Goal: Task Accomplishment & Management: Manage account settings

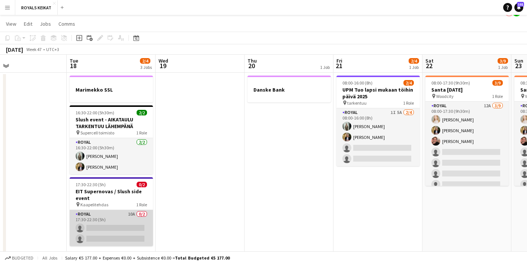
scroll to position [10, 0]
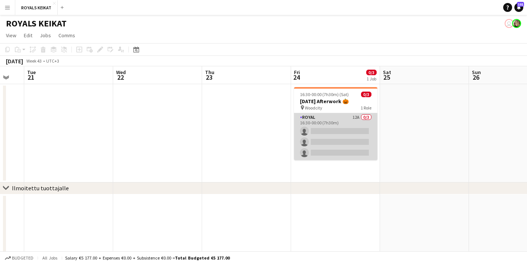
scroll to position [0, 244]
click at [328, 127] on app-card-role "Royal 12A 0/3 16:30-00:00 (7h30m) single-neutral-actions single-neutral-actions…" at bounding box center [333, 136] width 83 height 47
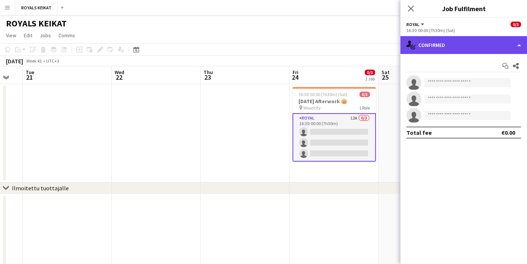
click at [452, 46] on div "single-neutral-actions-check-2 Confirmed" at bounding box center [463, 45] width 126 height 18
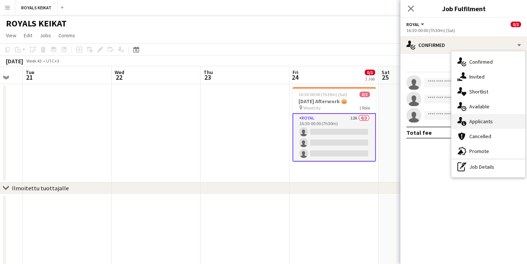
click at [482, 119] on span "Applicants" at bounding box center [480, 121] width 23 height 7
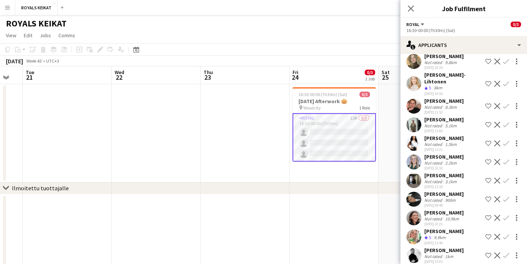
scroll to position [56, 0]
click at [411, 6] on icon "Close pop-in" at bounding box center [410, 8] width 7 height 7
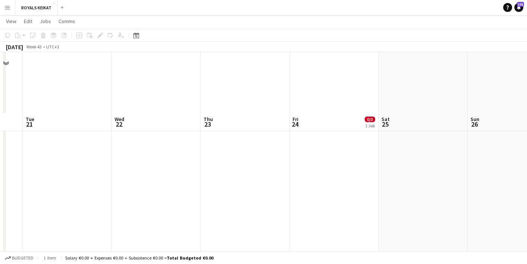
scroll to position [0, 0]
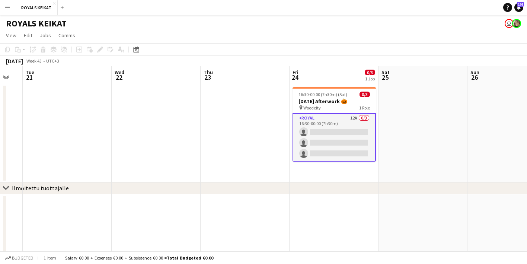
click at [338, 152] on app-card-role "Royal 12A 0/3 16:30-00:00 (7h30m) single-neutral-actions single-neutral-actions…" at bounding box center [333, 137] width 83 height 48
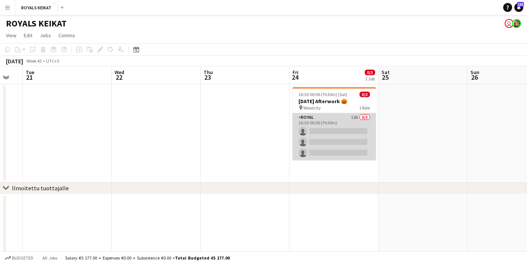
click at [338, 152] on app-card-role "Royal 12A 0/3 16:30-00:00 (7h30m) single-neutral-actions single-neutral-actions…" at bounding box center [333, 136] width 83 height 47
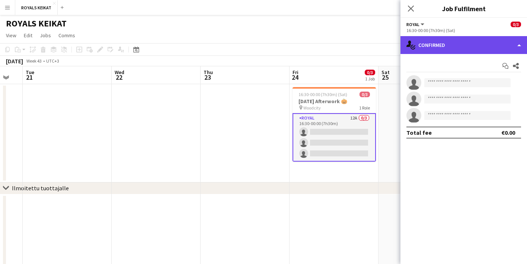
click at [454, 46] on div "single-neutral-actions-check-2 Confirmed" at bounding box center [463, 45] width 126 height 18
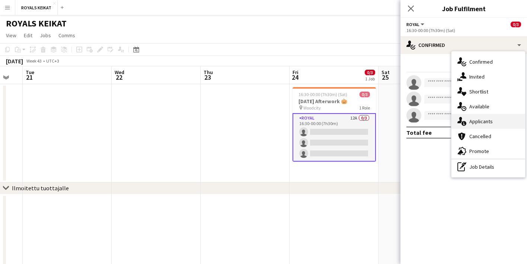
click at [477, 122] on span "Applicants" at bounding box center [480, 121] width 23 height 7
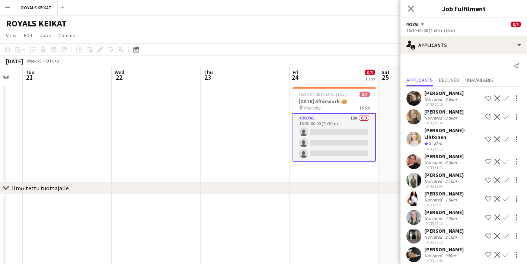
click at [505, 136] on app-icon "Confirm" at bounding box center [506, 139] width 6 height 6
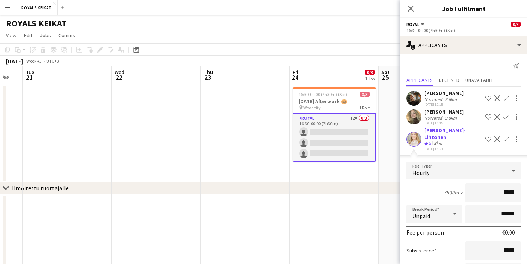
drag, startPoint x: 516, startPoint y: 185, endPoint x: 498, endPoint y: 185, distance: 18.6
click at [498, 185] on input "*****" at bounding box center [493, 192] width 56 height 19
type input "******"
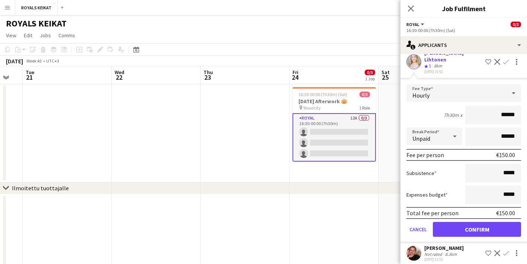
scroll to position [156, 0]
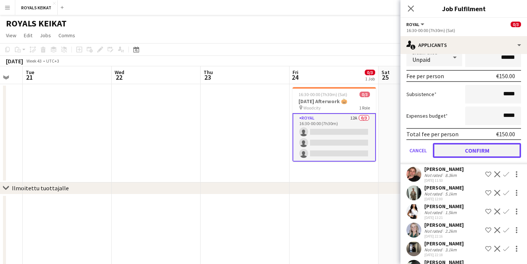
click at [477, 143] on button "Confirm" at bounding box center [476, 150] width 88 height 15
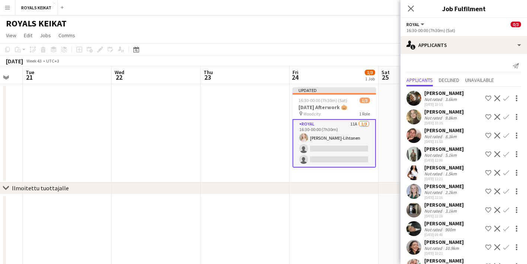
click at [505, 134] on app-icon "Confirm" at bounding box center [506, 135] width 6 height 6
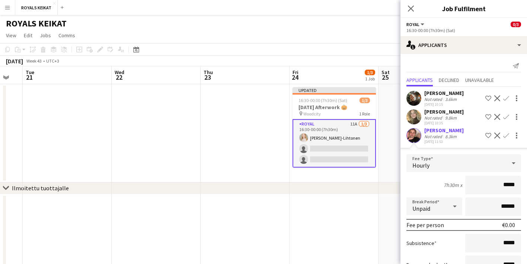
drag, startPoint x: 516, startPoint y: 185, endPoint x: 499, endPoint y: 185, distance: 16.4
click at [499, 185] on input "*****" at bounding box center [493, 185] width 56 height 19
type input "******"
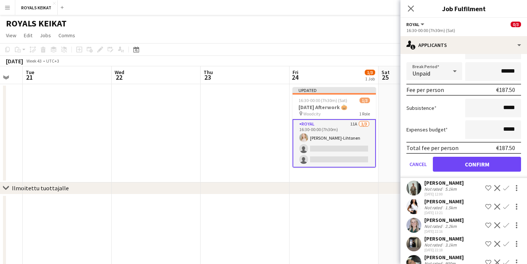
scroll to position [139, 0]
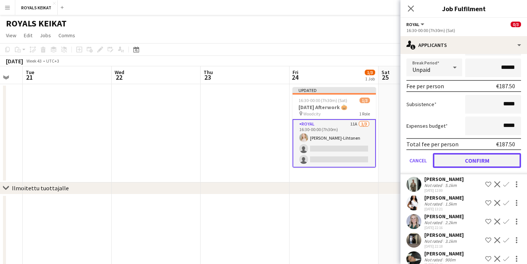
click at [487, 158] on button "Confirm" at bounding box center [476, 160] width 88 height 15
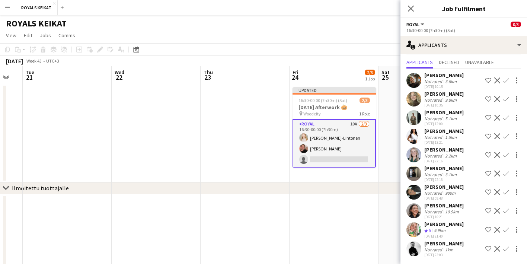
scroll to position [18, 0]
click at [507, 115] on app-icon "Confirm" at bounding box center [506, 117] width 6 height 6
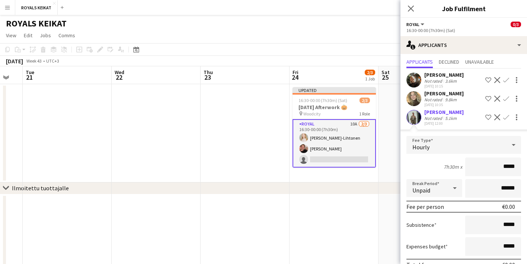
drag, startPoint x: 516, startPoint y: 165, endPoint x: 495, endPoint y: 165, distance: 20.5
click at [495, 165] on input "*****" at bounding box center [493, 166] width 56 height 19
type input "******"
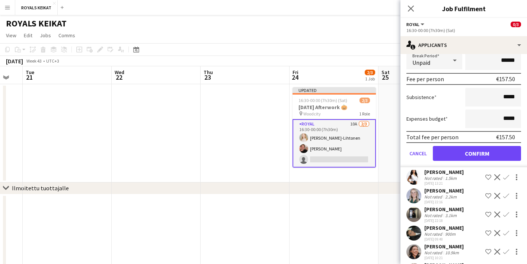
scroll to position [187, 0]
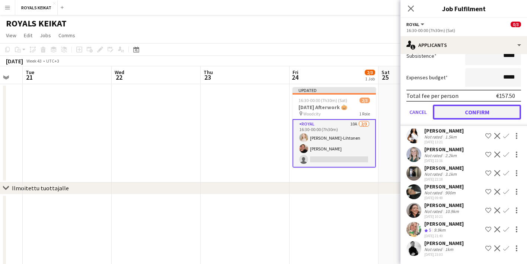
click at [482, 110] on button "Confirm" at bounding box center [476, 111] width 88 height 15
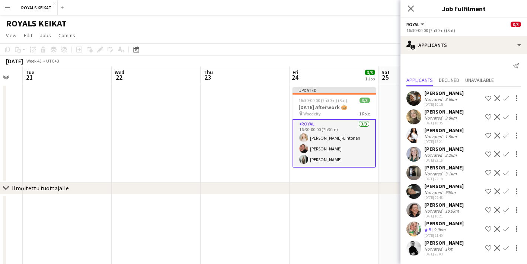
scroll to position [0, 0]
click at [409, 7] on icon at bounding box center [410, 8] width 7 height 7
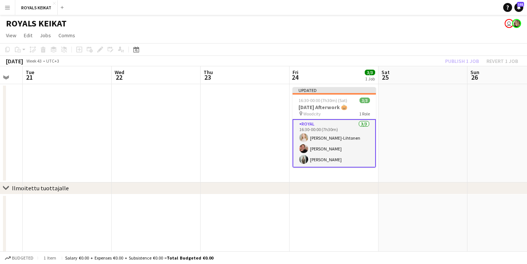
click at [463, 62] on div "Publish 1 job Revert 1 job" at bounding box center [481, 61] width 91 height 10
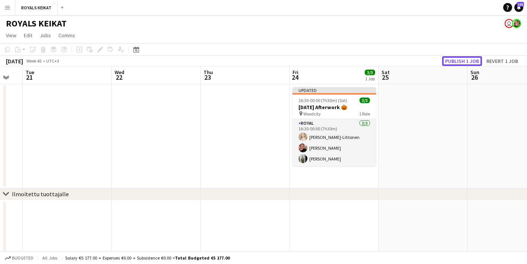
click at [463, 62] on button "Publish 1 job" at bounding box center [462, 61] width 40 height 10
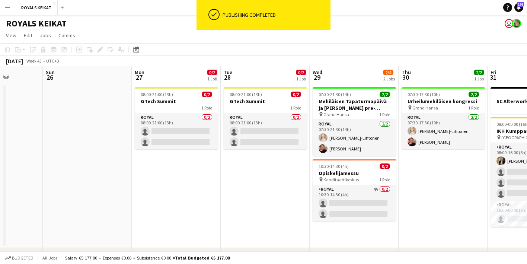
scroll to position [0, 229]
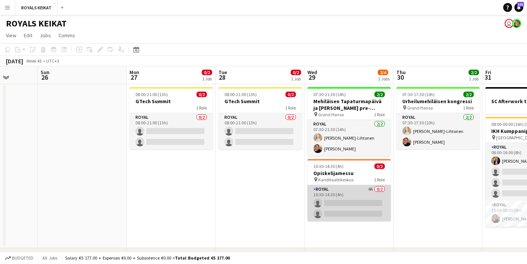
click at [346, 199] on app-card-role "Royal 4A 0/2 10:30-14:30 (4h) single-neutral-actions single-neutral-actions" at bounding box center [348, 203] width 83 height 36
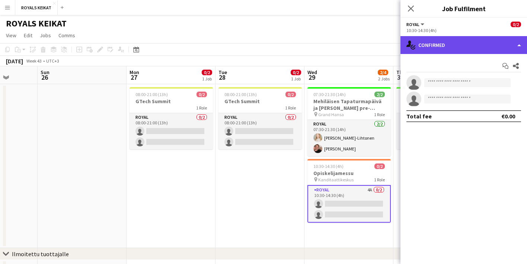
click at [440, 41] on div "single-neutral-actions-check-2 Confirmed" at bounding box center [463, 45] width 126 height 18
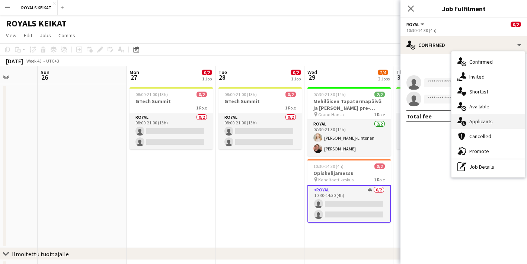
click at [482, 120] on span "Applicants" at bounding box center [480, 121] width 23 height 7
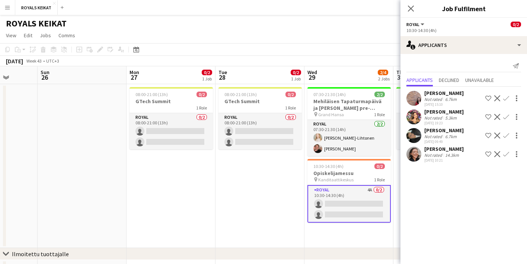
click at [507, 96] on app-icon "Confirm" at bounding box center [506, 98] width 6 height 6
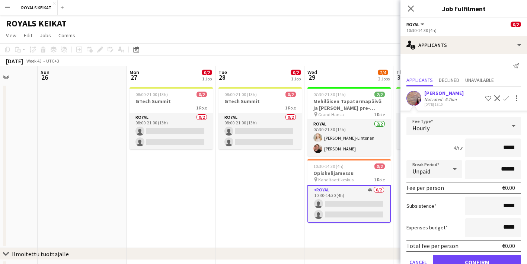
drag, startPoint x: 516, startPoint y: 148, endPoint x: 496, endPoint y: 149, distance: 19.7
click at [496, 149] on input "*****" at bounding box center [493, 147] width 56 height 19
type input "******"
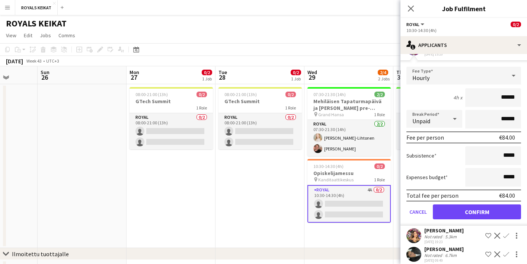
scroll to position [62, 0]
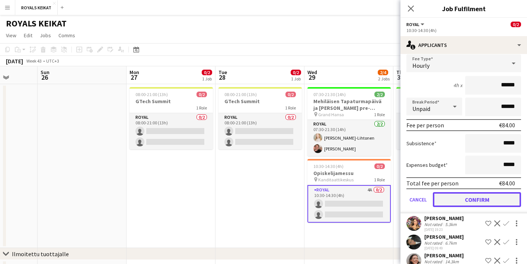
click at [480, 199] on button "Confirm" at bounding box center [476, 199] width 88 height 15
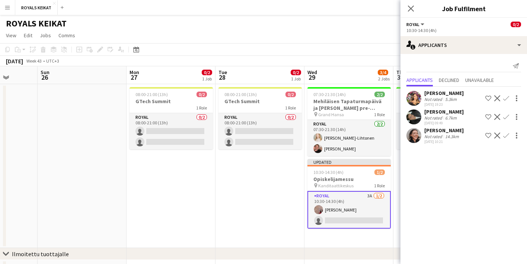
scroll to position [0, 0]
click at [505, 96] on app-icon "Confirm" at bounding box center [506, 98] width 6 height 6
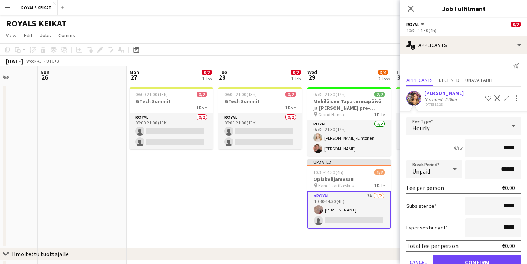
drag, startPoint x: 514, startPoint y: 148, endPoint x: 499, endPoint y: 147, distance: 14.9
click at [499, 147] on input "*****" at bounding box center [493, 147] width 56 height 19
type input "******"
click at [474, 257] on button "Confirm" at bounding box center [476, 261] width 88 height 15
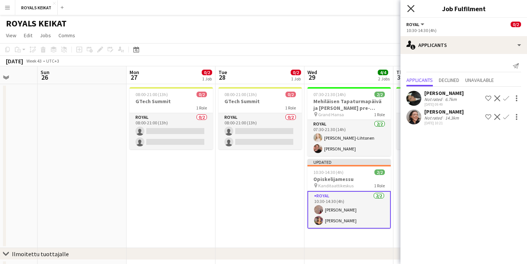
click at [409, 6] on icon "Close pop-in" at bounding box center [410, 8] width 7 height 7
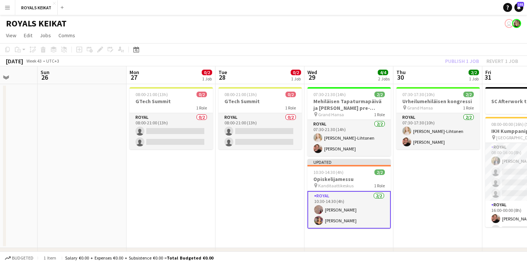
click at [463, 58] on div "Publish 1 job Revert 1 job" at bounding box center [481, 61] width 91 height 10
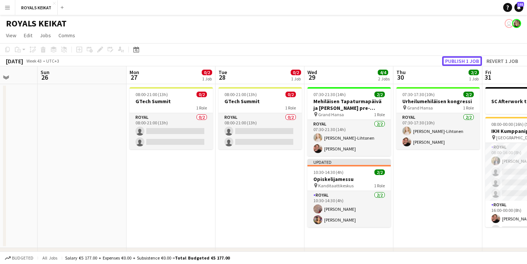
click at [463, 58] on button "Publish 1 job" at bounding box center [462, 61] width 40 height 10
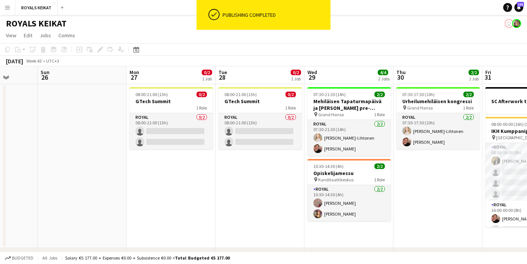
click at [366, 43] on app-toolbar "Copy Paste Paste Command V Paste with crew Command Shift V Paste linked Job [GE…" at bounding box center [263, 49] width 527 height 13
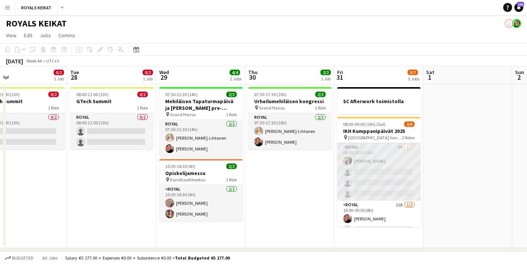
click at [374, 184] on app-card-role "Royal 9A [DATE] 08:00-16:00 (8h) [PERSON_NAME] single-neutral-actions single-ne…" at bounding box center [378, 172] width 83 height 58
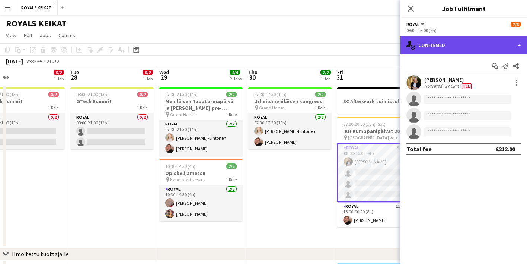
click at [459, 44] on div "single-neutral-actions-check-2 Confirmed" at bounding box center [463, 45] width 126 height 18
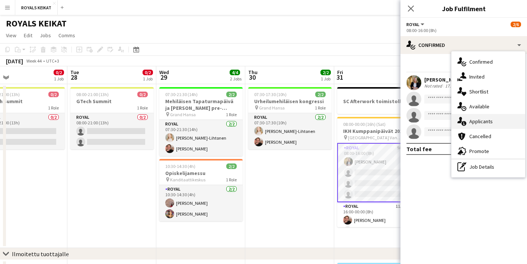
click at [489, 119] on span "Applicants" at bounding box center [480, 121] width 23 height 7
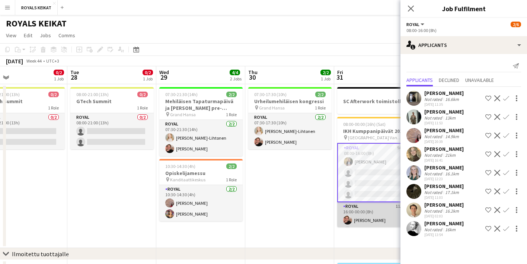
scroll to position [11, 0]
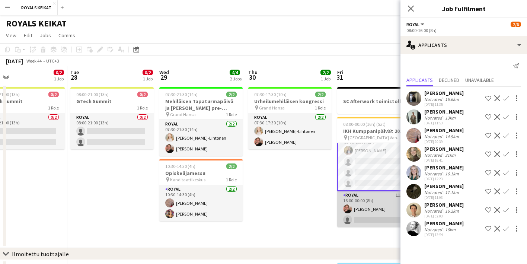
click at [364, 211] on app-card-role "Royal 11A [DATE] 16:00-00:00 (8h) [PERSON_NAME] single-neutral-actions" at bounding box center [378, 209] width 83 height 36
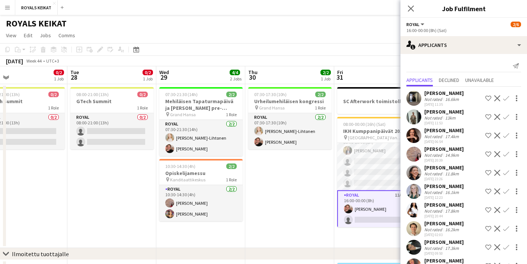
scroll to position [36, 0]
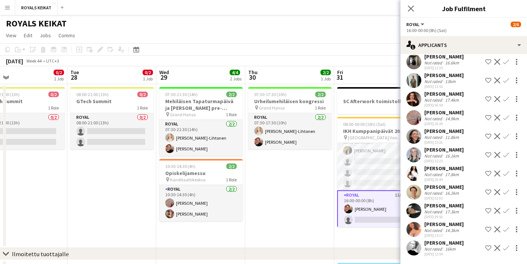
click at [505, 210] on app-icon "Confirm" at bounding box center [506, 210] width 6 height 6
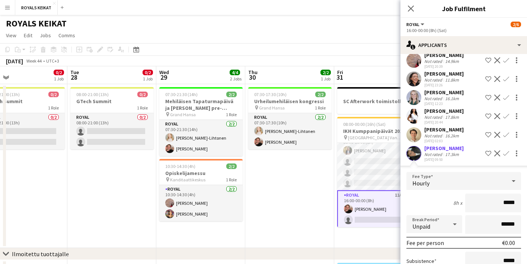
scroll to position [138, 0]
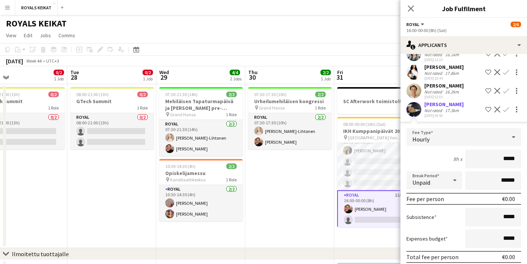
drag, startPoint x: 516, startPoint y: 158, endPoint x: 500, endPoint y: 159, distance: 15.6
click at [500, 159] on input "*****" at bounding box center [493, 158] width 56 height 19
type input "******"
click at [410, 4] on app-icon "Close pop-in" at bounding box center [410, 8] width 11 height 11
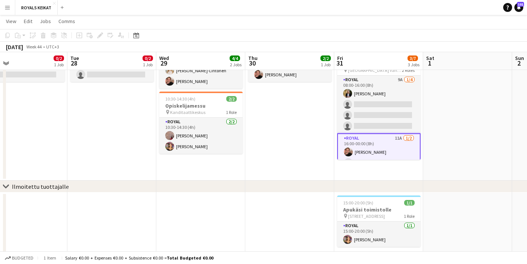
scroll to position [11, 0]
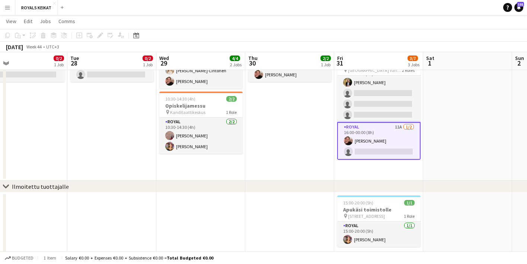
click at [390, 141] on app-card-role "Royal 11A [DATE] 16:00-00:00 (8h) [PERSON_NAME] single-neutral-actions" at bounding box center [378, 141] width 83 height 38
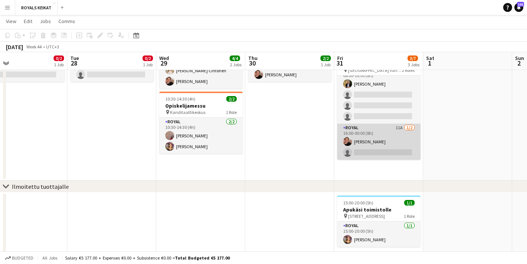
click at [390, 141] on app-card-role "Royal 11A [DATE] 16:00-00:00 (8h) [PERSON_NAME] single-neutral-actions" at bounding box center [378, 141] width 83 height 36
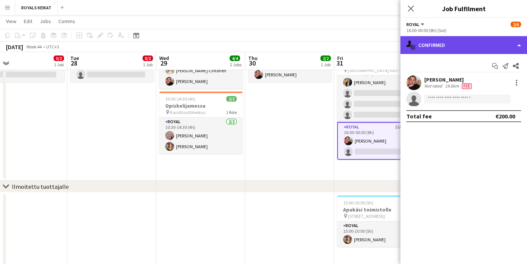
click at [484, 45] on div "single-neutral-actions-check-2 Confirmed" at bounding box center [463, 45] width 126 height 18
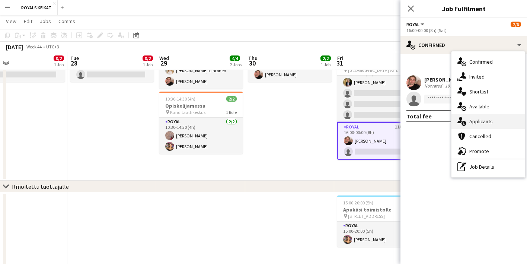
click at [483, 121] on span "Applicants" at bounding box center [480, 121] width 23 height 7
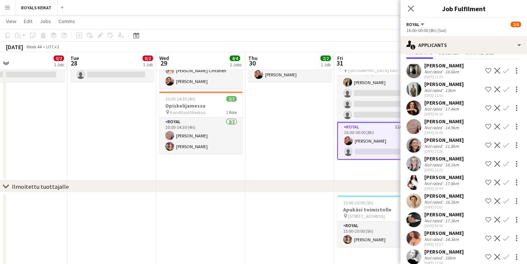
scroll to position [36, 0]
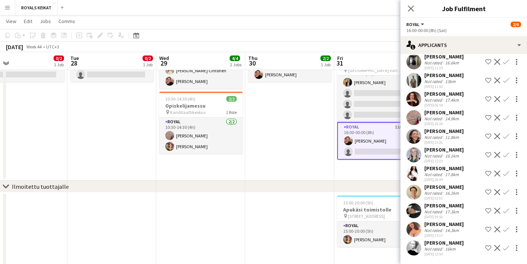
click at [507, 212] on app-icon "Confirm" at bounding box center [506, 210] width 6 height 6
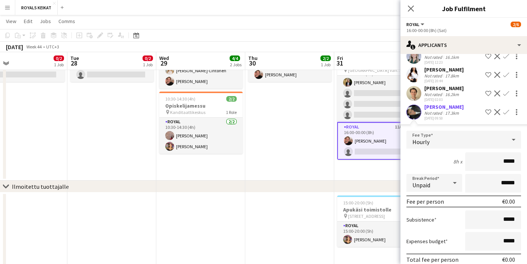
scroll to position [191, 0]
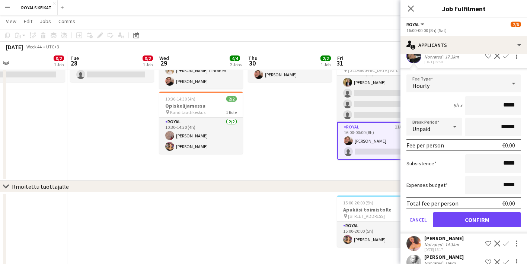
drag, startPoint x: 515, startPoint y: 107, endPoint x: 493, endPoint y: 108, distance: 21.6
click at [493, 108] on input "*****" at bounding box center [493, 105] width 56 height 19
type input "******"
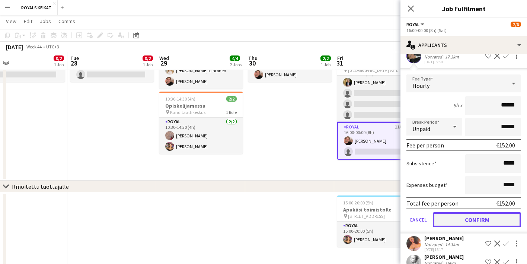
click at [472, 218] on button "Confirm" at bounding box center [476, 219] width 88 height 15
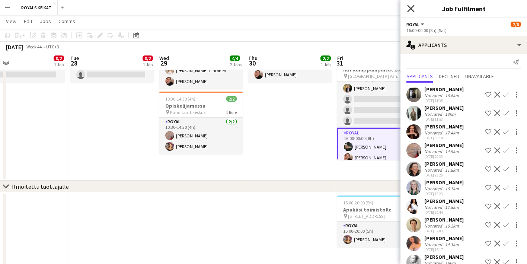
click at [410, 7] on icon at bounding box center [410, 8] width 7 height 7
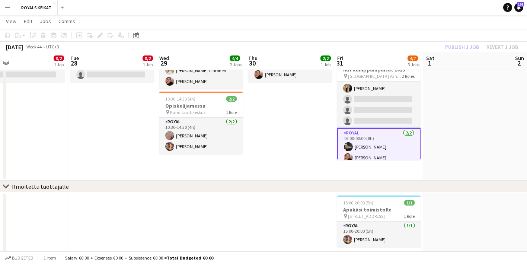
click at [459, 46] on div "Publish 1 job Revert 1 job" at bounding box center [481, 47] width 91 height 10
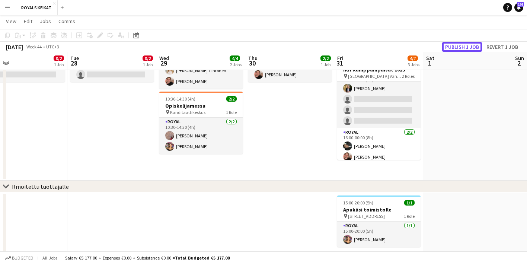
click at [459, 46] on button "Publish 1 job" at bounding box center [462, 47] width 40 height 10
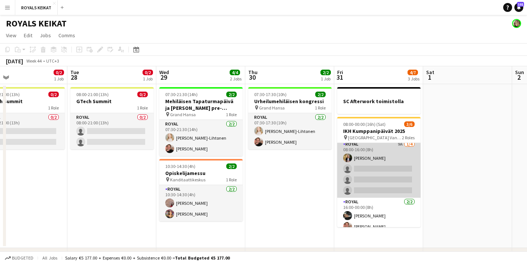
scroll to position [0, 0]
click at [376, 186] on app-card-role "Royal 9A [DATE] 08:00-16:00 (8h) [PERSON_NAME] single-neutral-actions single-ne…" at bounding box center [378, 172] width 83 height 58
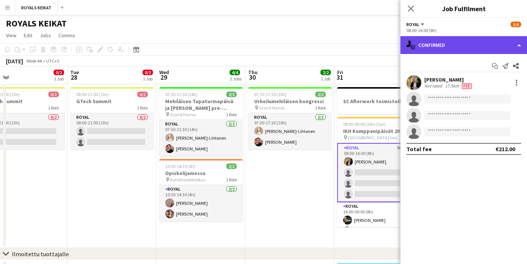
click at [447, 46] on div "single-neutral-actions-check-2 Confirmed" at bounding box center [463, 45] width 126 height 18
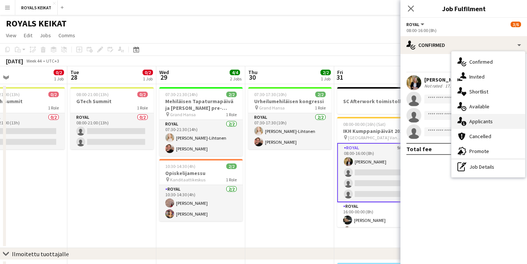
click at [476, 118] on span "Applicants" at bounding box center [480, 121] width 23 height 7
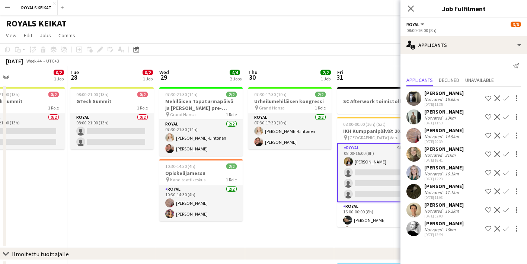
click at [505, 170] on app-icon "Confirm" at bounding box center [506, 173] width 6 height 6
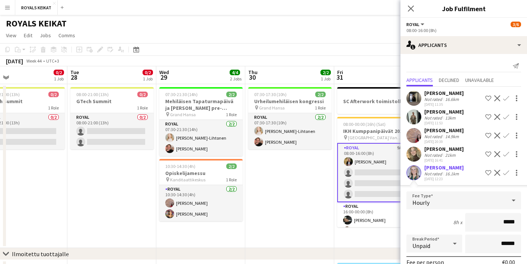
drag, startPoint x: 516, startPoint y: 223, endPoint x: 496, endPoint y: 223, distance: 19.3
click at [496, 223] on input "*****" at bounding box center [493, 222] width 56 height 19
type input "******"
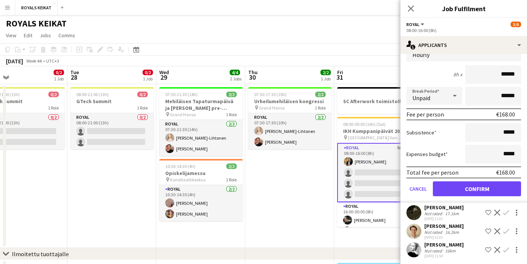
scroll to position [149, 0]
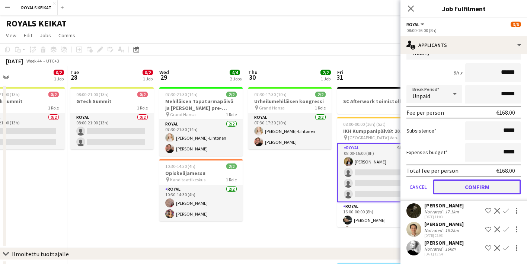
click at [477, 186] on button "Confirm" at bounding box center [476, 186] width 88 height 15
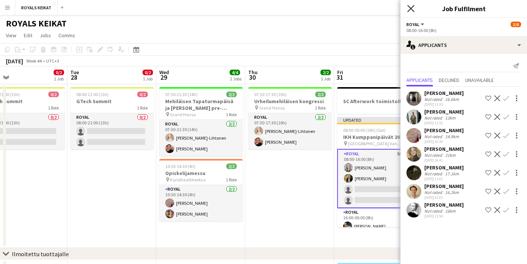
click at [411, 6] on icon "Close pop-in" at bounding box center [410, 8] width 7 height 7
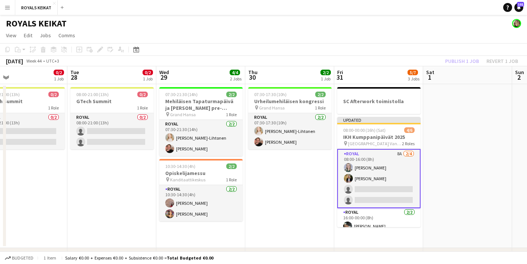
click at [467, 61] on div "Publish 1 job Revert 1 job" at bounding box center [481, 61] width 91 height 10
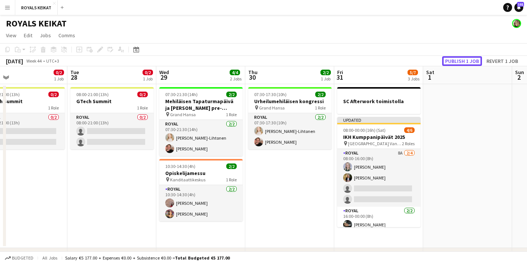
click at [467, 61] on button "Publish 1 job" at bounding box center [462, 61] width 40 height 10
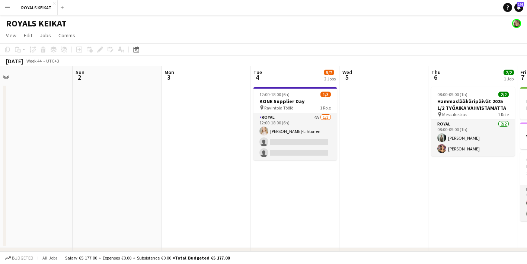
scroll to position [0, 284]
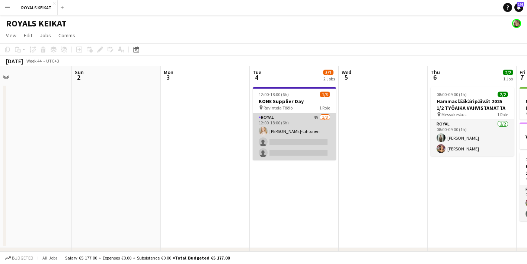
click at [286, 134] on app-card-role "Royal 4A [DATE] 12:00-18:00 (6h) [PERSON_NAME]-Lihtonen single-neutral-actions …" at bounding box center [293, 136] width 83 height 47
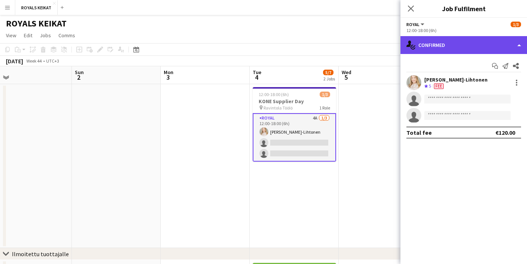
click at [435, 42] on div "single-neutral-actions-check-2 Confirmed" at bounding box center [463, 45] width 126 height 18
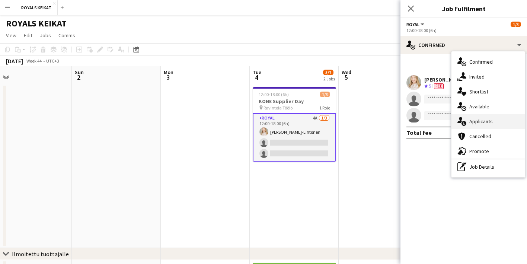
click at [480, 123] on span "Applicants" at bounding box center [480, 121] width 23 height 7
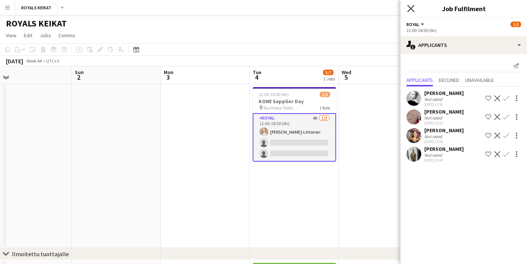
click at [411, 6] on icon "Close pop-in" at bounding box center [410, 8] width 7 height 7
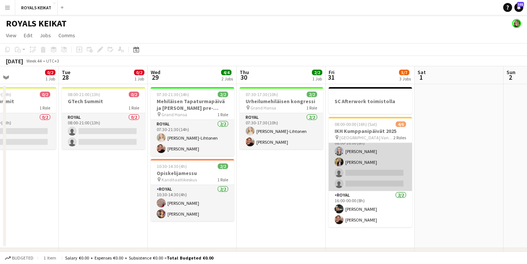
scroll to position [0, 0]
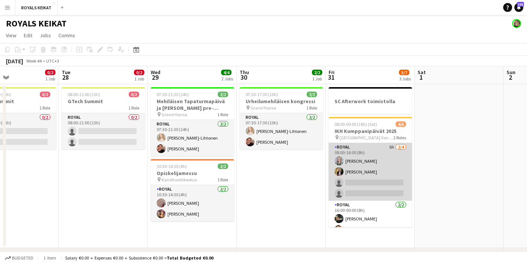
click at [368, 176] on app-card-role "Royal 8A [DATE] 08:00-16:00 (8h) [PERSON_NAME] [PERSON_NAME] single-neutral-act…" at bounding box center [369, 172] width 83 height 58
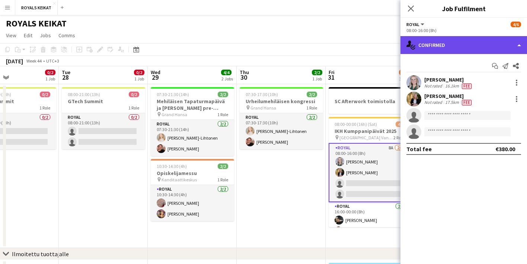
click at [447, 45] on div "single-neutral-actions-check-2 Confirmed" at bounding box center [463, 45] width 126 height 18
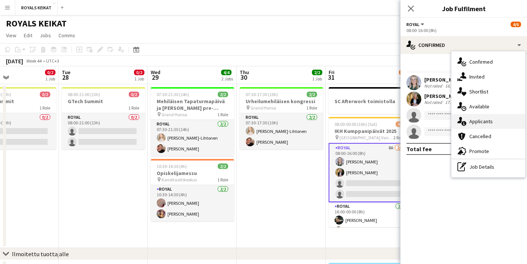
click at [490, 120] on span "Applicants" at bounding box center [480, 121] width 23 height 7
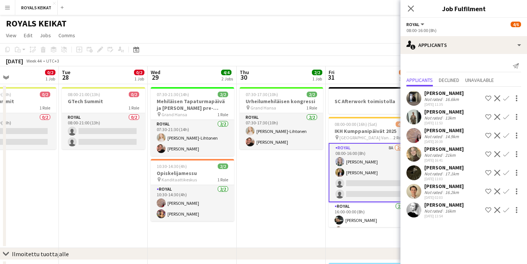
click at [504, 96] on app-icon "Confirm" at bounding box center [506, 98] width 6 height 6
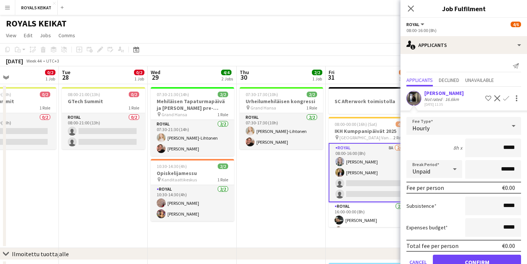
drag, startPoint x: 516, startPoint y: 148, endPoint x: 498, endPoint y: 148, distance: 19.0
click at [497, 148] on input "*****" at bounding box center [493, 147] width 56 height 19
type input "******"
click at [476, 258] on button "Confirm" at bounding box center [476, 261] width 88 height 15
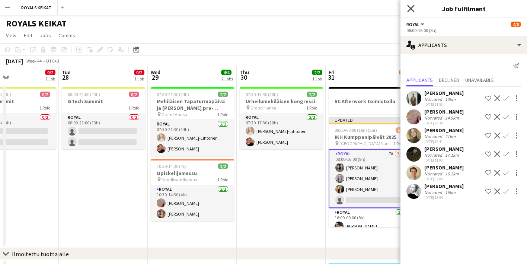
click at [410, 7] on icon "Close pop-in" at bounding box center [410, 8] width 7 height 7
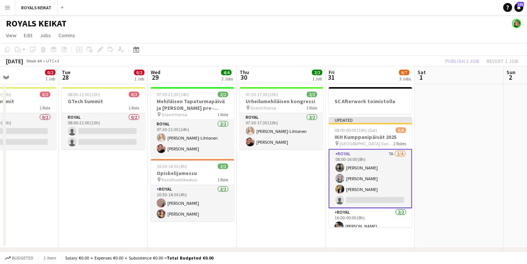
click at [459, 59] on div "Publish 1 job Revert 1 job" at bounding box center [481, 61] width 91 height 10
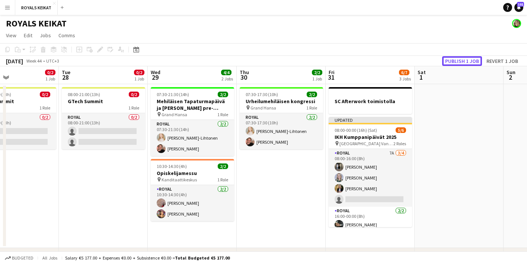
click at [459, 59] on button "Publish 1 job" at bounding box center [462, 61] width 40 height 10
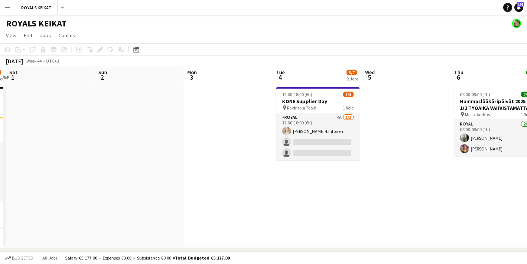
scroll to position [0, 261]
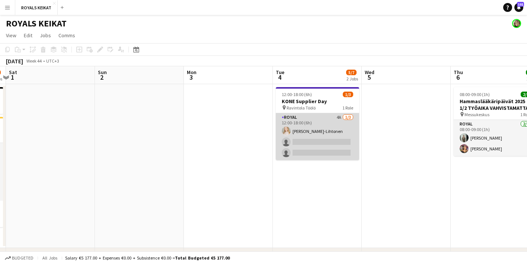
click at [296, 135] on app-card-role "Royal 4A [DATE] 12:00-18:00 (6h) [PERSON_NAME]-Lihtonen single-neutral-actions …" at bounding box center [317, 136] width 83 height 47
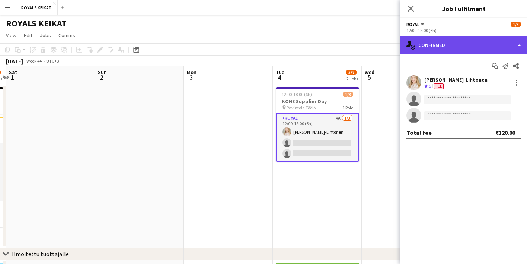
click at [465, 45] on div "single-neutral-actions-check-2 Confirmed" at bounding box center [463, 45] width 126 height 18
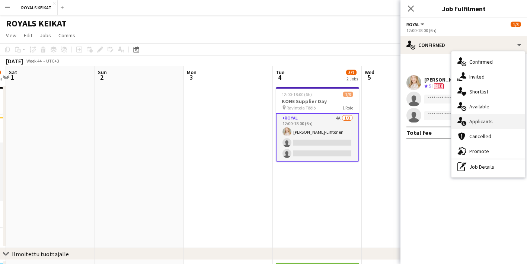
click at [498, 120] on div "single-neutral-actions-information Applicants" at bounding box center [488, 121] width 74 height 15
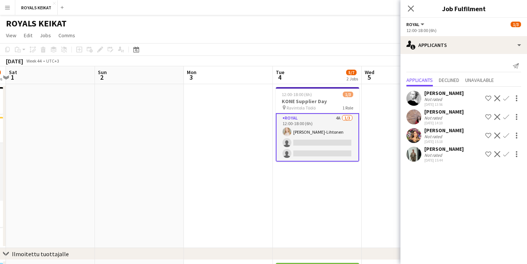
click at [504, 134] on app-icon "Confirm" at bounding box center [506, 135] width 6 height 6
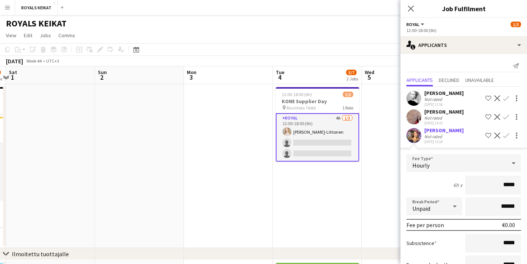
drag, startPoint x: 515, startPoint y: 185, endPoint x: 499, endPoint y: 185, distance: 16.4
click at [499, 185] on input "*****" at bounding box center [493, 185] width 56 height 19
type input "******"
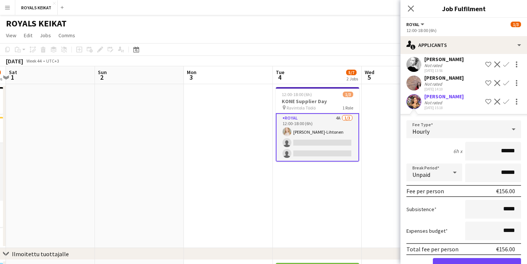
scroll to position [75, 0]
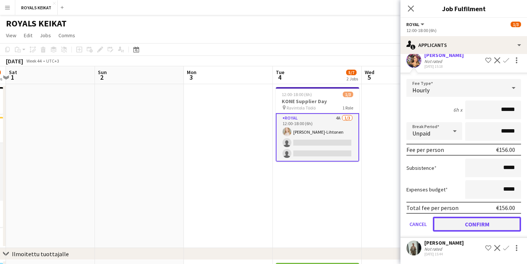
click at [484, 225] on button "Confirm" at bounding box center [476, 223] width 88 height 15
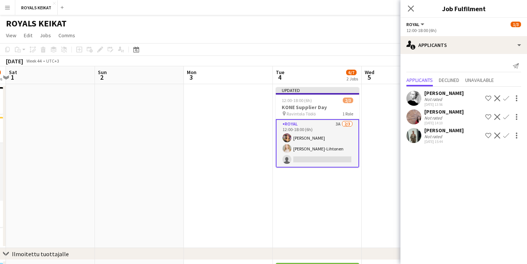
scroll to position [0, 0]
click at [506, 133] on app-icon "Confirm" at bounding box center [506, 135] width 6 height 6
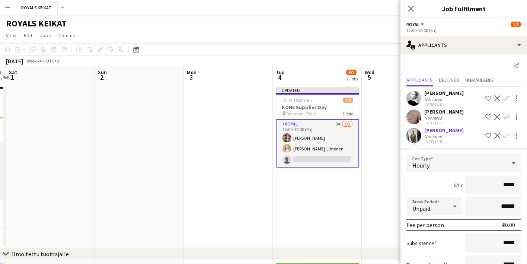
drag, startPoint x: 515, startPoint y: 185, endPoint x: 496, endPoint y: 184, distance: 19.7
click at [496, 184] on input "*****" at bounding box center [493, 185] width 56 height 19
type input "******"
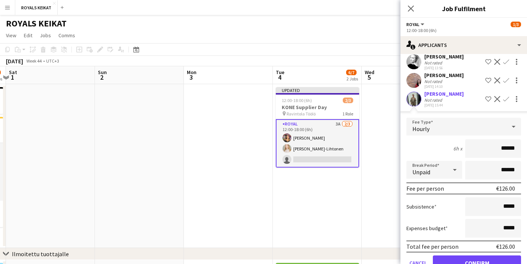
scroll to position [57, 0]
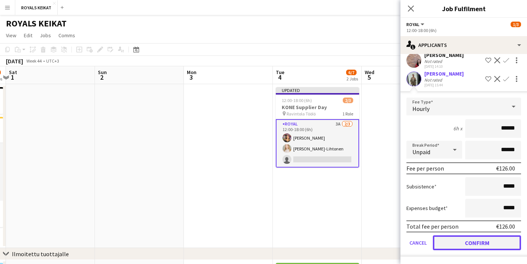
click at [481, 242] on button "Confirm" at bounding box center [476, 242] width 88 height 15
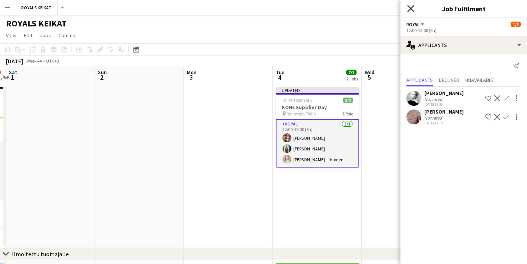
click at [408, 6] on icon at bounding box center [410, 8] width 7 height 7
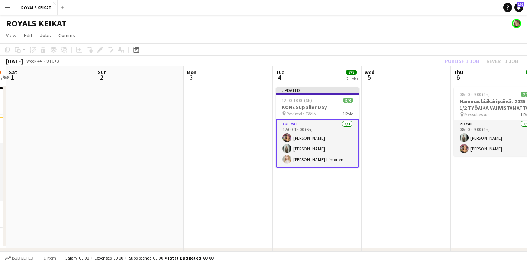
click at [456, 60] on div "Publish 1 job Revert 1 job" at bounding box center [481, 61] width 91 height 10
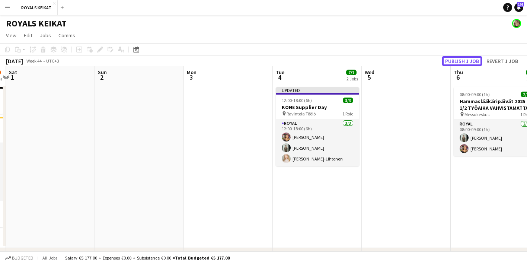
click at [456, 60] on button "Publish 1 job" at bounding box center [462, 61] width 40 height 10
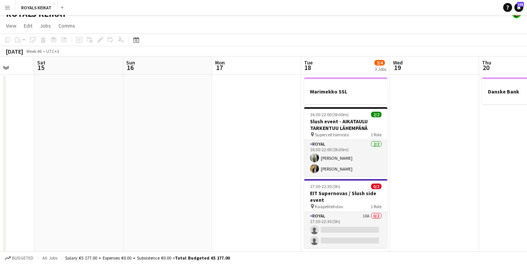
scroll to position [13, 0]
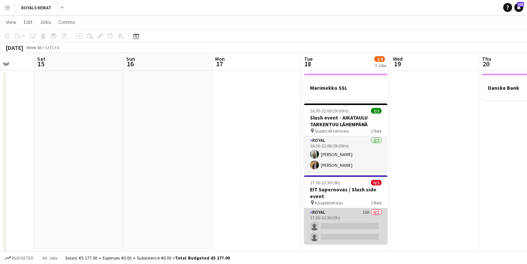
click at [336, 228] on app-card-role "Royal 10A 0/2 17:30-22:30 (5h) single-neutral-actions single-neutral-actions" at bounding box center [345, 226] width 83 height 36
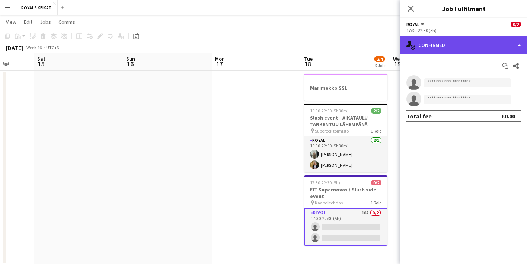
click at [460, 44] on div "single-neutral-actions-check-2 Confirmed" at bounding box center [463, 45] width 126 height 18
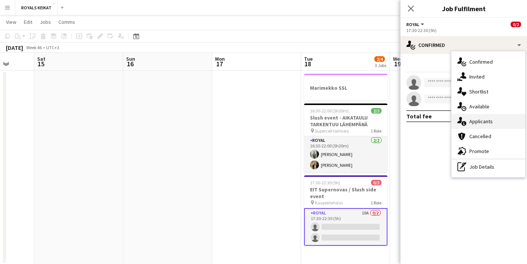
click at [488, 120] on span "Applicants" at bounding box center [480, 121] width 23 height 7
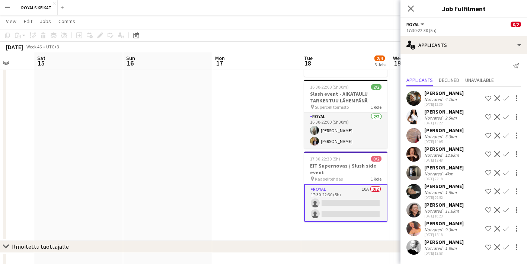
scroll to position [35, 0]
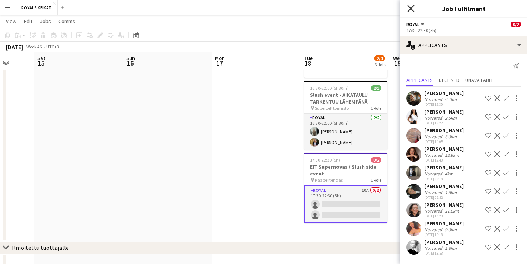
click at [408, 6] on icon at bounding box center [410, 8] width 7 height 7
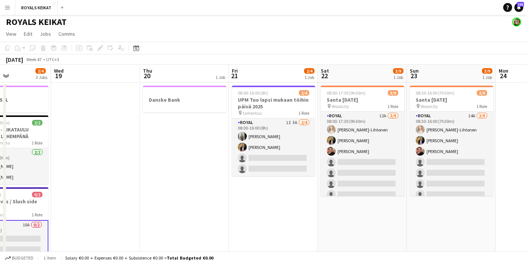
scroll to position [0, 0]
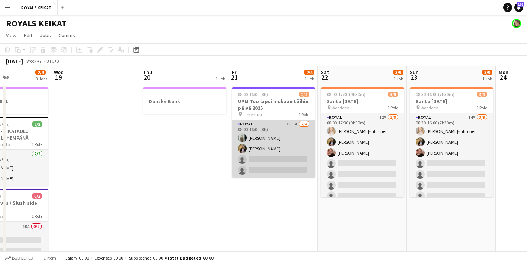
click at [282, 151] on app-card-role "Royal 1I 5A [DATE] 08:00-16:00 (8h) [PERSON_NAME] [PERSON_NAME] single-neutral-…" at bounding box center [273, 149] width 83 height 58
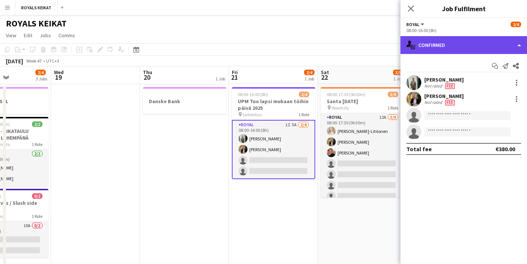
click at [466, 45] on div "single-neutral-actions-check-2 Confirmed" at bounding box center [463, 45] width 126 height 18
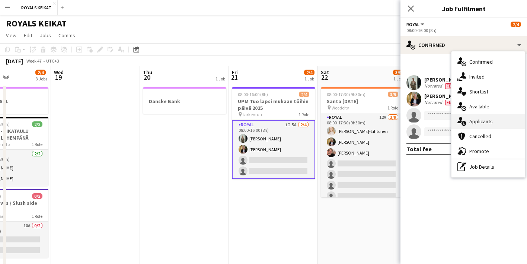
click at [494, 120] on div "single-neutral-actions-information Applicants" at bounding box center [488, 121] width 74 height 15
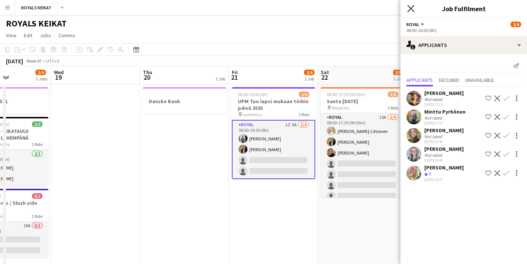
click at [409, 6] on icon "Close pop-in" at bounding box center [410, 8] width 7 height 7
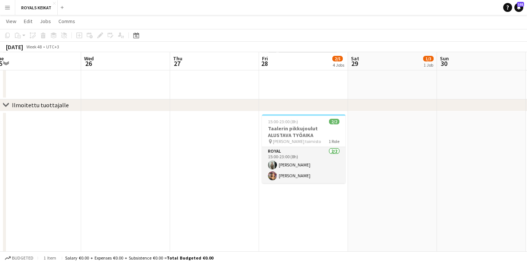
scroll to position [178, 0]
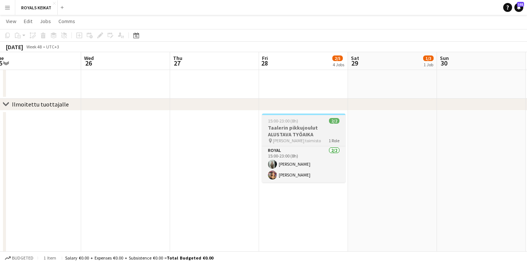
click at [291, 138] on span "[PERSON_NAME] toimisto" at bounding box center [297, 141] width 48 height 6
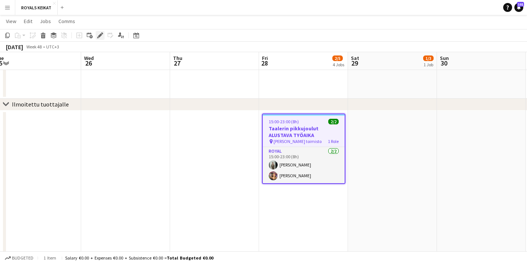
click at [100, 35] on icon at bounding box center [100, 35] width 4 height 4
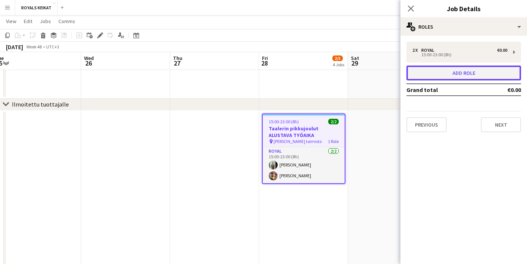
click at [448, 73] on button "Add role" at bounding box center [463, 72] width 115 height 15
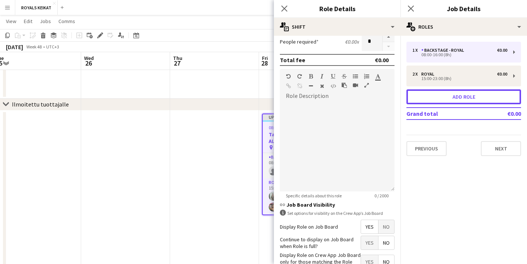
scroll to position [190, 0]
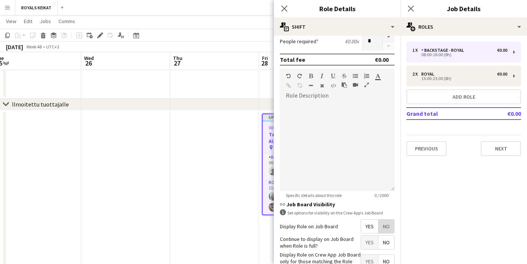
click at [385, 227] on span "No" at bounding box center [386, 225] width 16 height 13
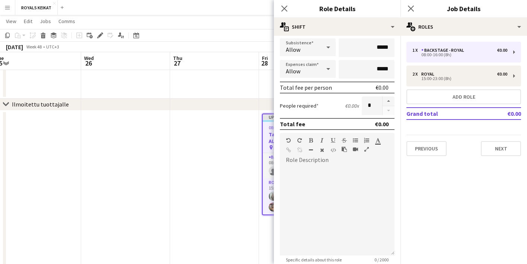
scroll to position [0, 0]
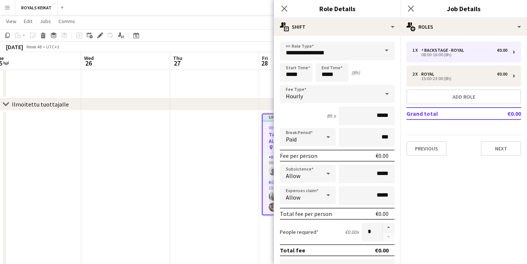
click at [388, 49] on span at bounding box center [387, 51] width 16 height 18
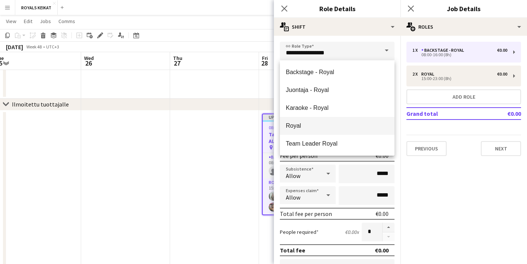
click at [305, 124] on span "Royal" at bounding box center [337, 125] width 103 height 7
type input "*****"
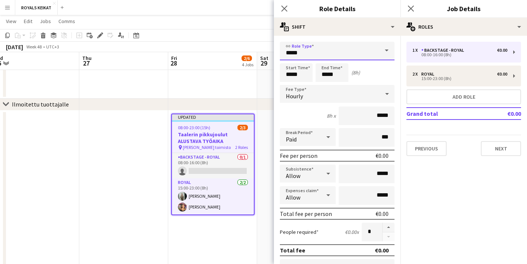
scroll to position [0, 277]
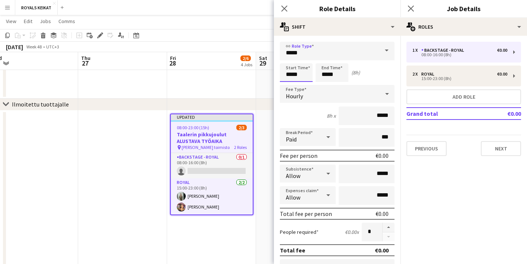
click at [294, 74] on input "*****" at bounding box center [296, 72] width 33 height 19
click at [290, 57] on div at bounding box center [288, 59] width 15 height 7
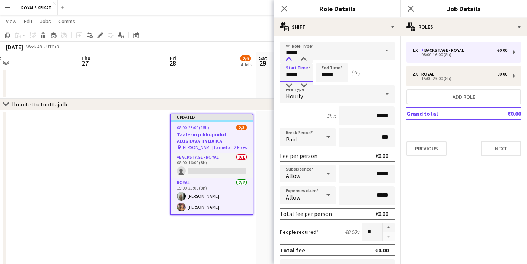
click at [290, 57] on div at bounding box center [288, 59] width 15 height 7
type input "*****"
click at [290, 57] on div at bounding box center [288, 59] width 15 height 7
click at [332, 70] on input "*****" at bounding box center [331, 72] width 33 height 19
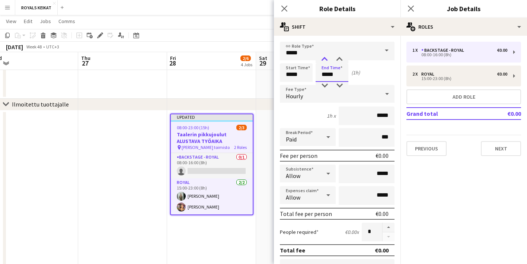
click at [325, 58] on div at bounding box center [324, 59] width 15 height 7
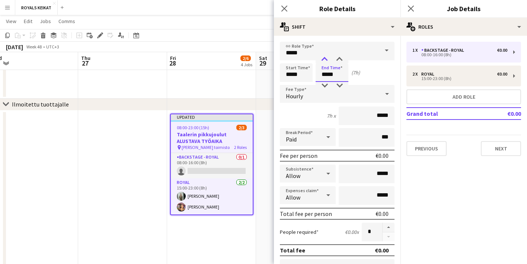
click at [325, 58] on div at bounding box center [324, 59] width 15 height 7
type input "*****"
click at [325, 58] on div at bounding box center [324, 59] width 15 height 7
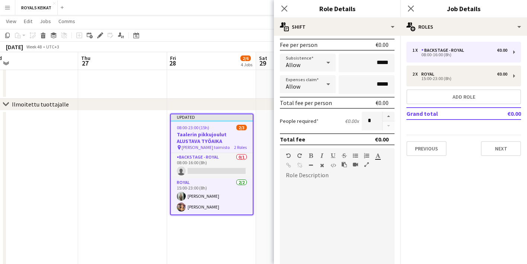
scroll to position [117, 0]
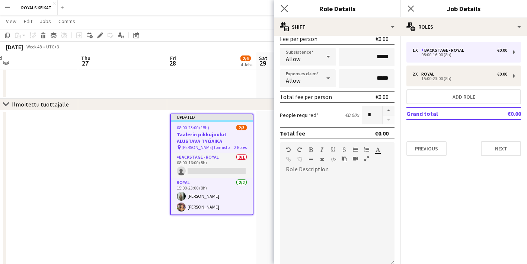
click at [283, 4] on app-icon "Close pop-in" at bounding box center [284, 8] width 11 height 11
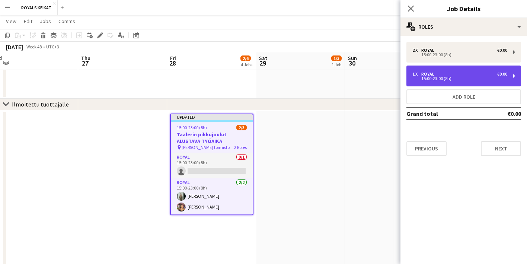
click at [432, 70] on div "1 x Royal €0.00 15:00-23:00 (8h)" at bounding box center [463, 75] width 115 height 21
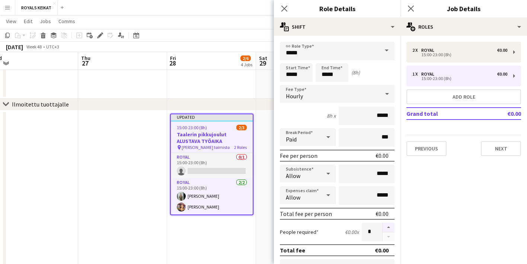
click at [386, 225] on button "button" at bounding box center [388, 227] width 12 height 10
type input "*"
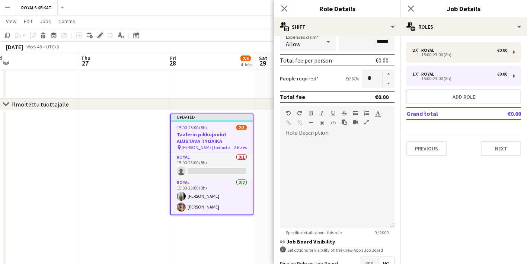
scroll to position [165, 0]
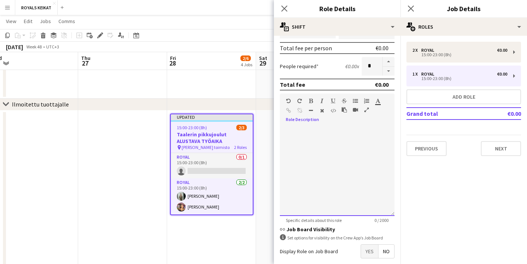
click at [301, 139] on div at bounding box center [337, 170] width 115 height 89
click at [310, 130] on div "**********" at bounding box center [337, 170] width 115 height 89
click at [336, 130] on div "**********" at bounding box center [337, 170] width 115 height 89
click at [338, 138] on div "**********" at bounding box center [337, 170] width 115 height 89
click at [375, 141] on div "**********" at bounding box center [337, 170] width 115 height 89
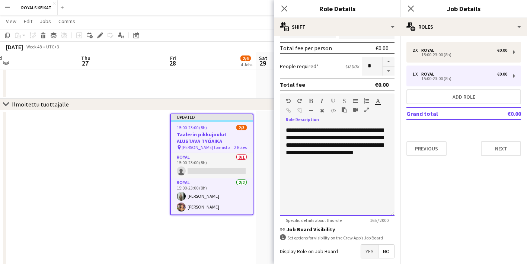
click at [307, 160] on div "**********" at bounding box center [337, 170] width 115 height 89
click at [353, 161] on div "**********" at bounding box center [337, 170] width 115 height 89
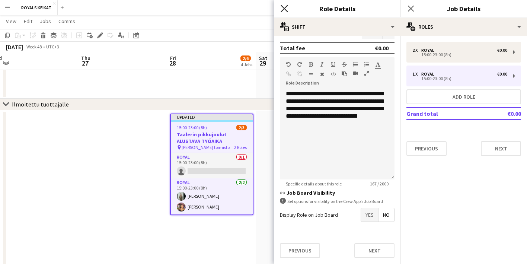
click at [282, 6] on icon "Close pop-in" at bounding box center [283, 8] width 7 height 7
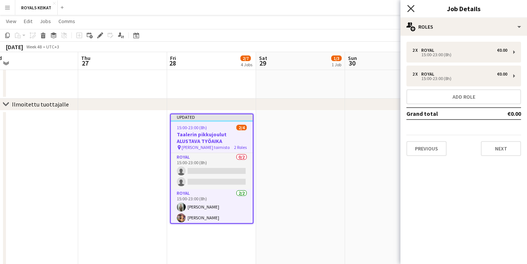
click at [409, 6] on icon "Close pop-in" at bounding box center [410, 8] width 7 height 7
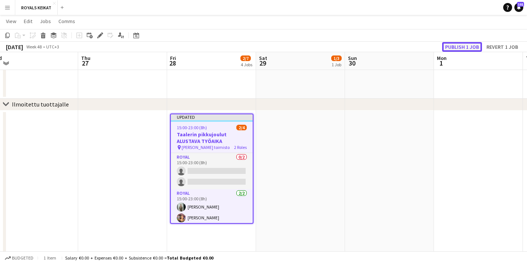
click at [464, 46] on button "Publish 1 job" at bounding box center [462, 47] width 40 height 10
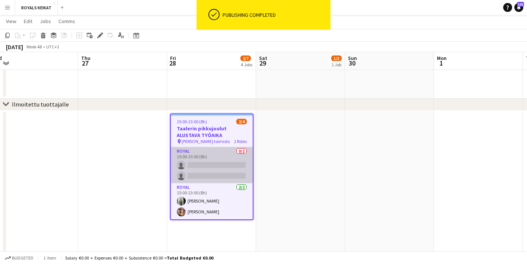
click at [198, 165] on app-card-role "Royal 0/2 15:00-23:00 (8h) single-neutral-actions single-neutral-actions" at bounding box center [212, 165] width 82 height 36
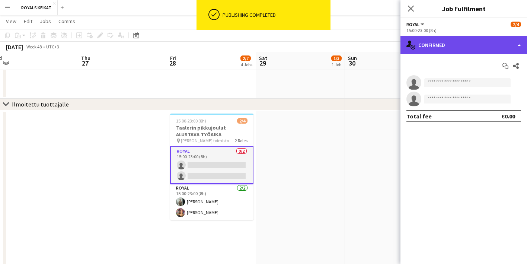
click at [436, 46] on div "single-neutral-actions-check-2 Confirmed" at bounding box center [463, 45] width 126 height 18
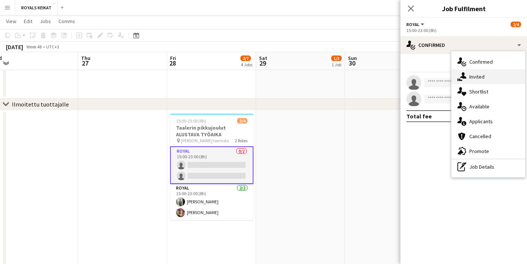
click at [486, 73] on div "single-neutral-actions-share-1 Invited" at bounding box center [488, 76] width 74 height 15
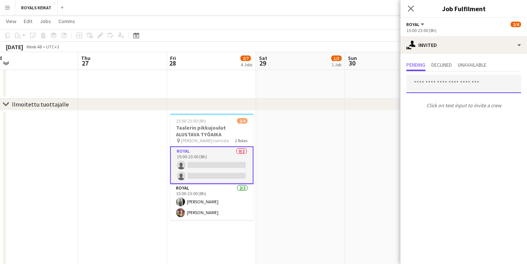
click at [425, 86] on input "text" at bounding box center [463, 83] width 115 height 19
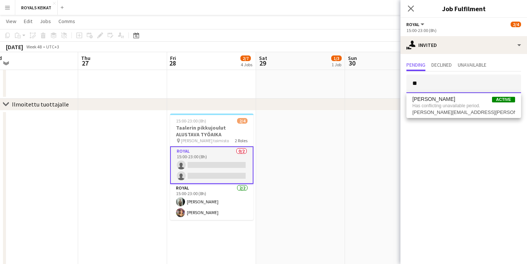
type input "*"
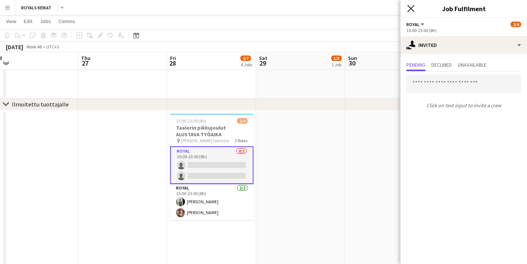
click at [409, 5] on icon "Close pop-in" at bounding box center [410, 8] width 7 height 7
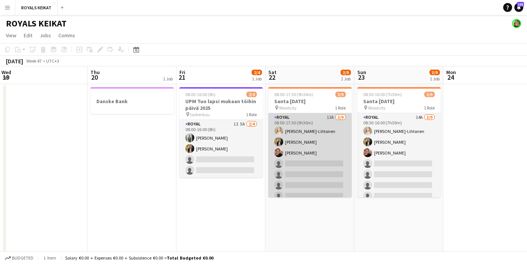
scroll to position [0, 268]
click at [316, 158] on app-card-role "Royal 12A [DATE] 08:00-17:30 (9h30m) [PERSON_NAME]-Lihtonen [PERSON_NAME] [PERS…" at bounding box center [309, 169] width 83 height 112
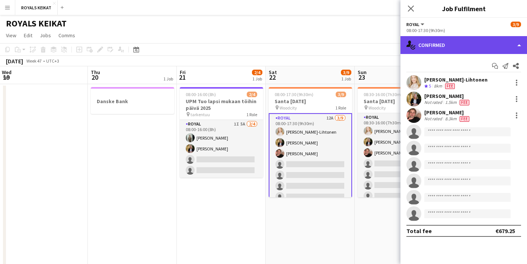
click at [450, 41] on div "single-neutral-actions-check-2 Confirmed" at bounding box center [463, 45] width 126 height 18
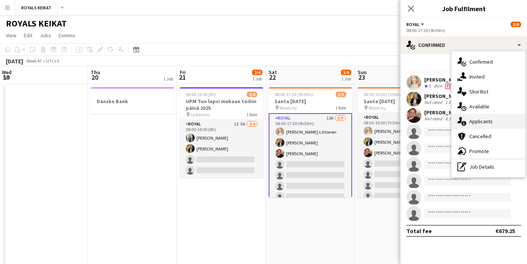
click at [483, 118] on div "single-neutral-actions-information Applicants" at bounding box center [488, 121] width 74 height 15
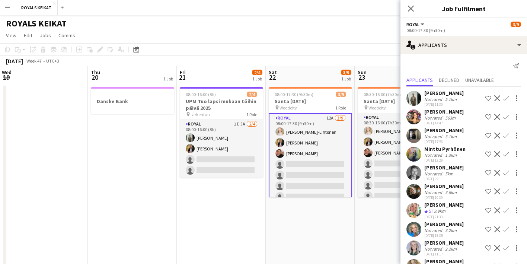
click at [505, 133] on app-icon "Confirm" at bounding box center [506, 135] width 6 height 6
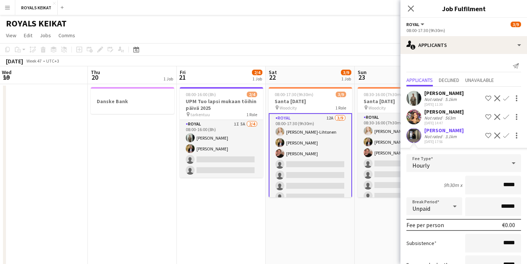
drag, startPoint x: 515, startPoint y: 185, endPoint x: 497, endPoint y: 184, distance: 18.6
click at [497, 184] on input "*****" at bounding box center [493, 185] width 56 height 19
type input "******"
click at [410, 5] on icon "Close pop-in" at bounding box center [410, 8] width 7 height 7
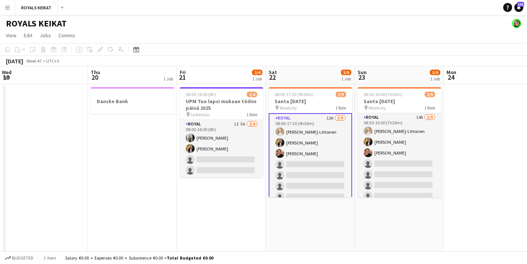
click at [328, 147] on app-card-role "Royal 12A [DATE] 08:00-17:30 (9h30m) [PERSON_NAME]-Lihtonen [PERSON_NAME] [PERS…" at bounding box center [309, 169] width 83 height 113
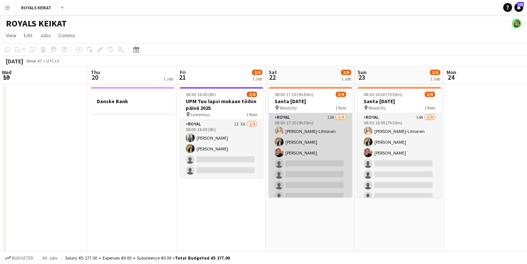
click at [304, 150] on app-card-role "Royal 12A [DATE] 08:00-17:30 (9h30m) [PERSON_NAME]-Lihtonen [PERSON_NAME] [PERS…" at bounding box center [309, 169] width 83 height 112
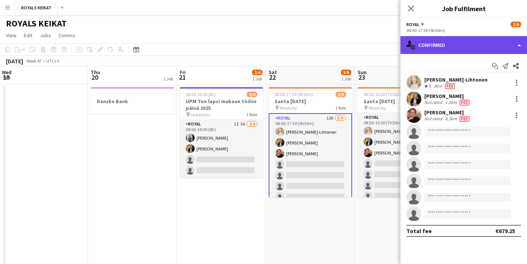
click at [486, 48] on div "single-neutral-actions-check-2 Confirmed" at bounding box center [463, 45] width 126 height 18
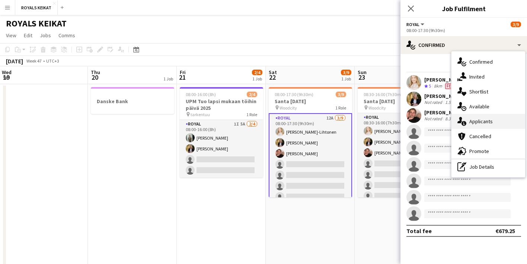
click at [479, 120] on span "Applicants" at bounding box center [480, 121] width 23 height 7
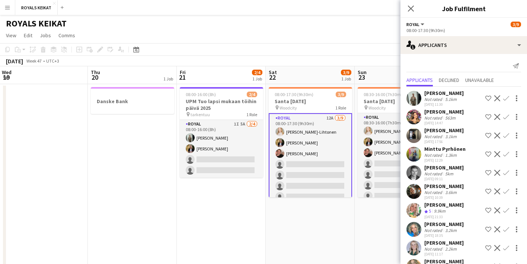
click at [504, 135] on app-icon "Confirm" at bounding box center [506, 135] width 6 height 6
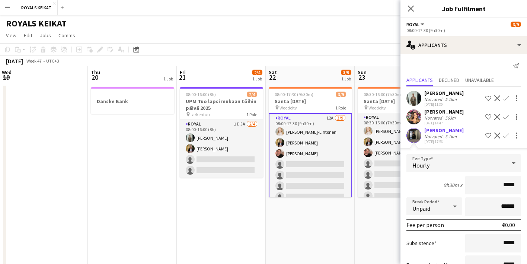
drag, startPoint x: 516, startPoint y: 185, endPoint x: 497, endPoint y: 185, distance: 19.0
click at [497, 185] on input "*****" at bounding box center [493, 185] width 56 height 19
type input "******"
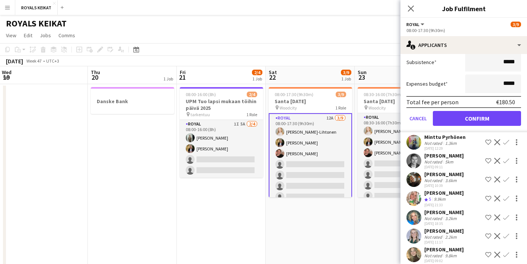
scroll to position [186, 0]
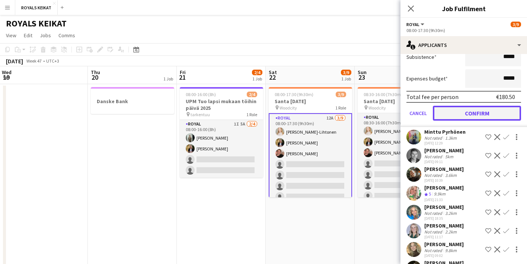
click at [472, 110] on button "Confirm" at bounding box center [476, 113] width 88 height 15
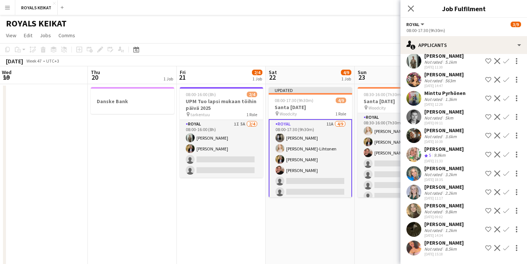
scroll to position [0, 0]
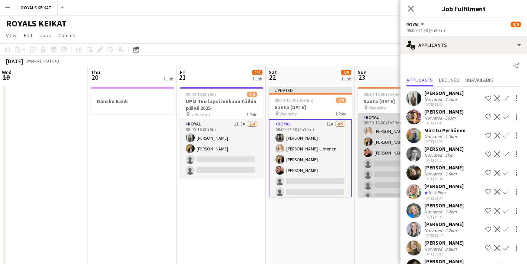
click at [383, 164] on app-card-role "Royal 14A [DATE] 08:30-16:00 (7h30m) [PERSON_NAME]-Lihtonen [PERSON_NAME] [PERS…" at bounding box center [398, 169] width 83 height 112
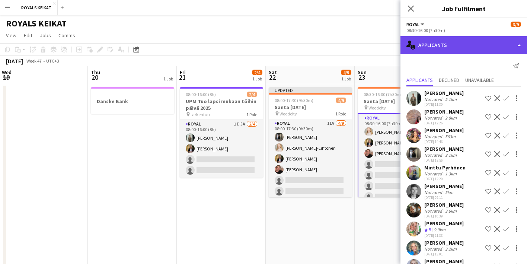
click at [488, 44] on div "single-neutral-actions-information Applicants" at bounding box center [463, 45] width 126 height 18
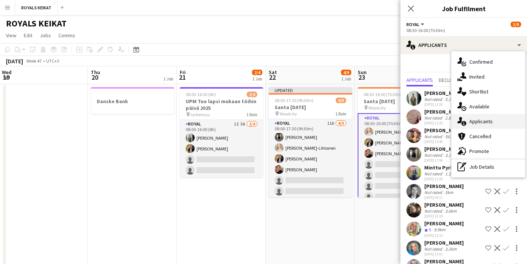
click at [489, 121] on span "Applicants" at bounding box center [480, 121] width 23 height 7
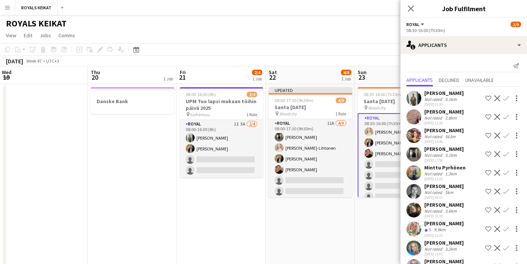
click at [506, 152] on app-icon "Confirm" at bounding box center [506, 154] width 6 height 6
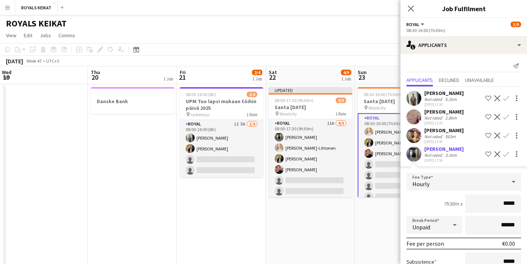
drag, startPoint x: 515, startPoint y: 203, endPoint x: 495, endPoint y: 203, distance: 20.1
click at [495, 203] on input "*****" at bounding box center [493, 203] width 56 height 19
type input "******"
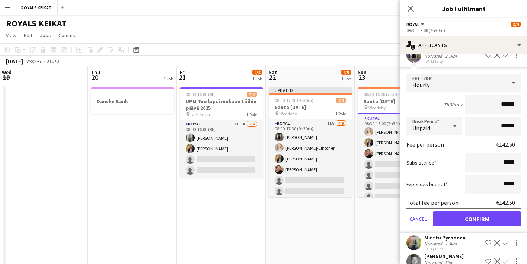
scroll to position [169, 0]
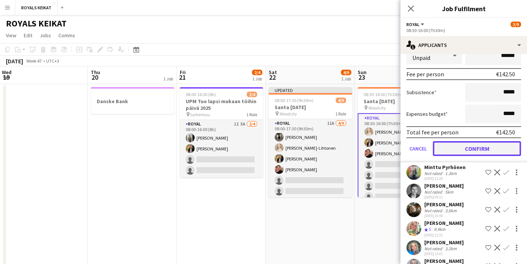
click at [470, 148] on button "Confirm" at bounding box center [476, 148] width 88 height 15
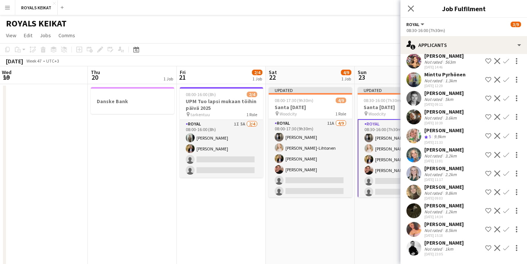
scroll to position [0, 0]
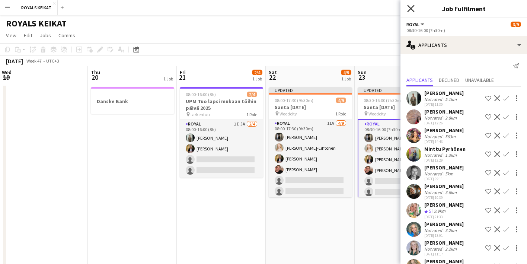
click at [409, 6] on icon "Close pop-in" at bounding box center [410, 8] width 7 height 7
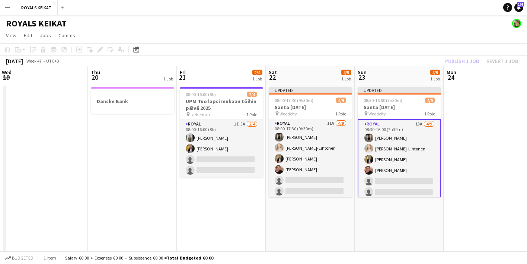
click at [455, 61] on div "Publish 1 job Revert 1 job" at bounding box center [481, 61] width 91 height 10
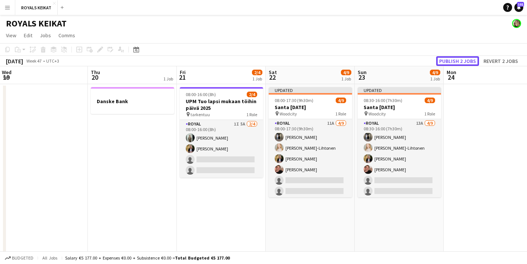
click at [455, 61] on button "Publish 2 jobs" at bounding box center [457, 61] width 43 height 10
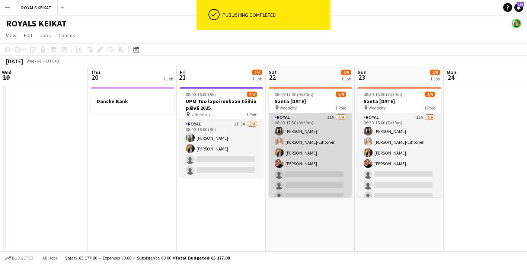
click at [308, 154] on app-card-role "Royal 11A [DATE] 08:00-17:30 (9h30m) [PERSON_NAME] [PERSON_NAME]-Lihtonen [PERS…" at bounding box center [309, 169] width 83 height 112
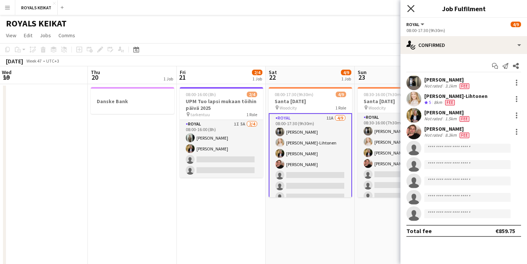
click at [408, 7] on icon at bounding box center [410, 8] width 7 height 7
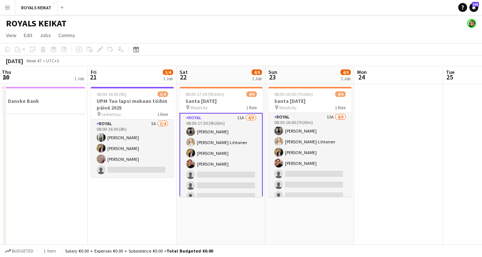
click at [59, 183] on app-date-cell "Danske Bank" at bounding box center [43, 181] width 89 height 194
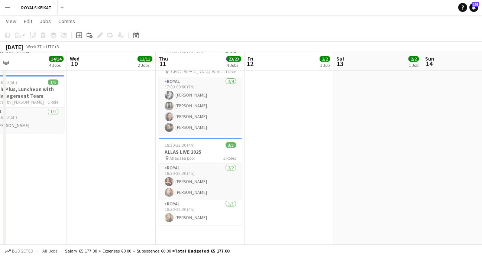
scroll to position [474, 0]
